Goal: Task Accomplishment & Management: Use online tool/utility

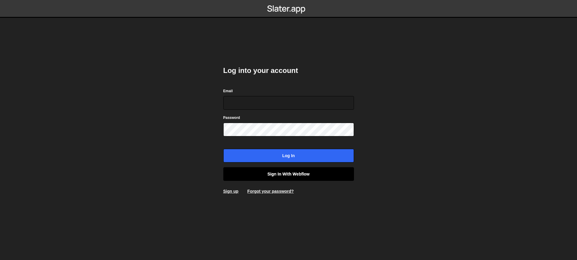
type input "contact@muratdesigns.com"
click at [297, 173] on link "Sign in with Webflow" at bounding box center [288, 175] width 131 height 14
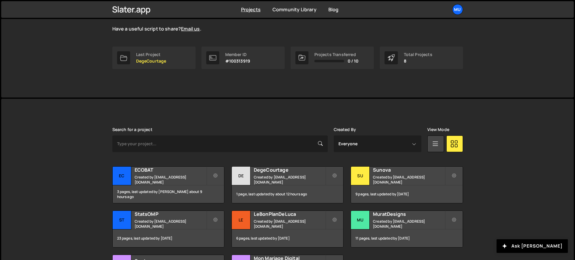
scroll to position [134, 0]
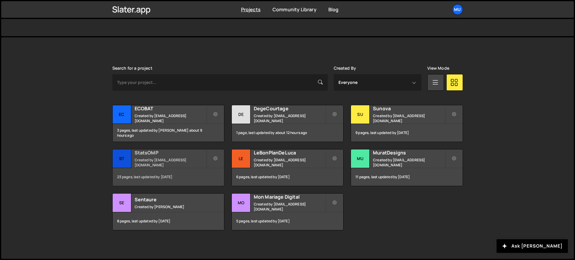
click at [159, 156] on h2 "StatsOMP" at bounding box center [171, 153] width 72 height 7
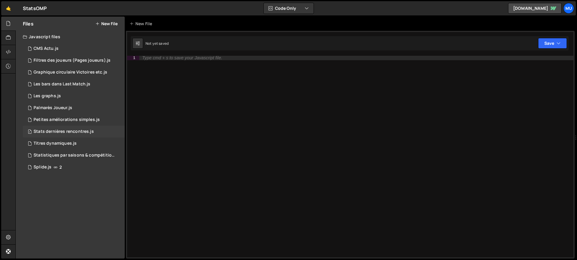
click at [65, 131] on div "Stats dernières rencontres.js" at bounding box center [64, 131] width 60 height 5
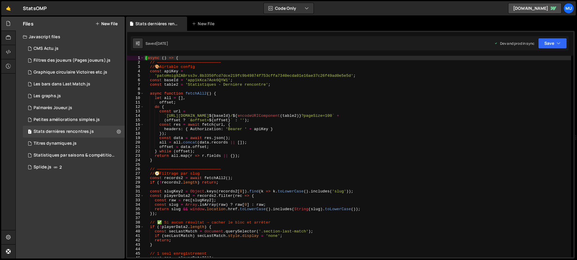
type textarea "(offset ? `&offset=${offset}` : '');"
click at [239, 121] on div "( async ( ) => { // ——————————————————————————— // 🎨 Airtable config const apiK…" at bounding box center [357, 161] width 427 height 211
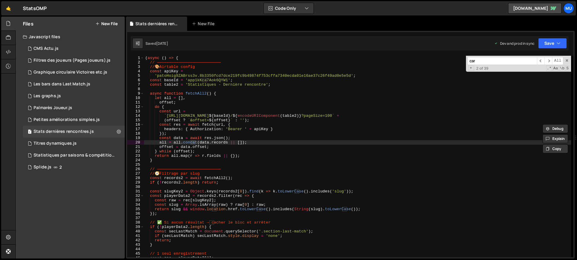
scroll to position [206, 0]
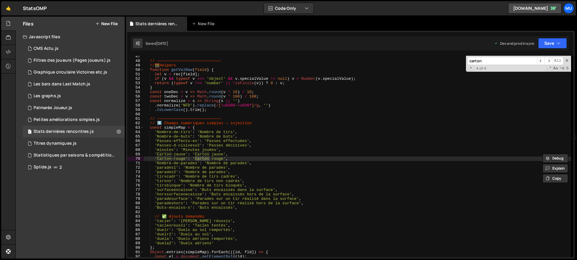
type input "carton"
click at [218, 152] on div "// ——————————————————————————— // 🧮 Helpers function getValRaw ( field ) { let …" at bounding box center [357, 159] width 427 height 211
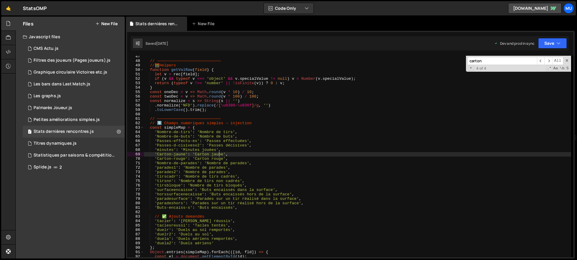
click at [218, 152] on div "// ——————————————————————————— // 🧮 Helpers function getValRaw ( field ) { let …" at bounding box center [357, 159] width 427 height 211
click at [492, 62] on input "carton" at bounding box center [502, 61] width 70 height 8
drag, startPoint x: 184, startPoint y: 154, endPoint x: 168, endPoint y: 143, distance: 19.3
click at [157, 155] on div "// ——————————————————————————— // 🧮 Helpers function getValRaw ( field ) { let …" at bounding box center [357, 159] width 427 height 211
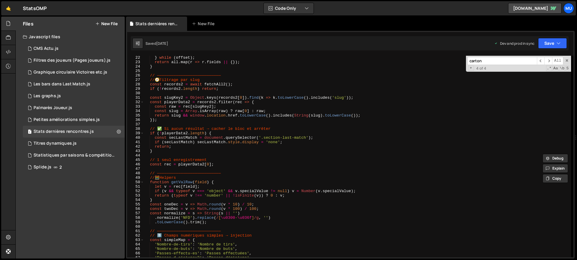
scroll to position [173, 0]
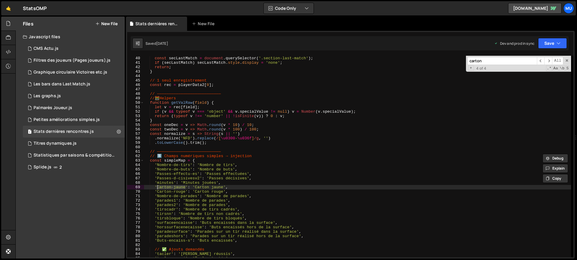
click at [178, 194] on div "if ( ! playerData2 . length ) { const secLastMatch = document . querySelector (…" at bounding box center [357, 157] width 427 height 211
drag, startPoint x: 173, startPoint y: 187, endPoint x: 159, endPoint y: 188, distance: 14.3
click at [159, 188] on div "if ( ! playerData2 . length ) { const secLastMatch = document . querySelector (…" at bounding box center [357, 157] width 427 height 211
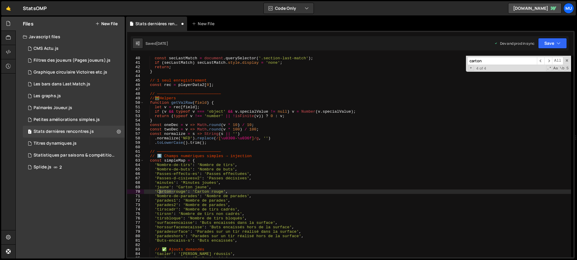
drag, startPoint x: 174, startPoint y: 192, endPoint x: 158, endPoint y: 194, distance: 15.5
click at [158, 194] on div "if ( ! playerData2 . length ) { const secLastMatch = document . querySelector (…" at bounding box center [357, 157] width 427 height 211
type textarea "'rouge': 'Carton rouge',"
